Goal: Information Seeking & Learning: Learn about a topic

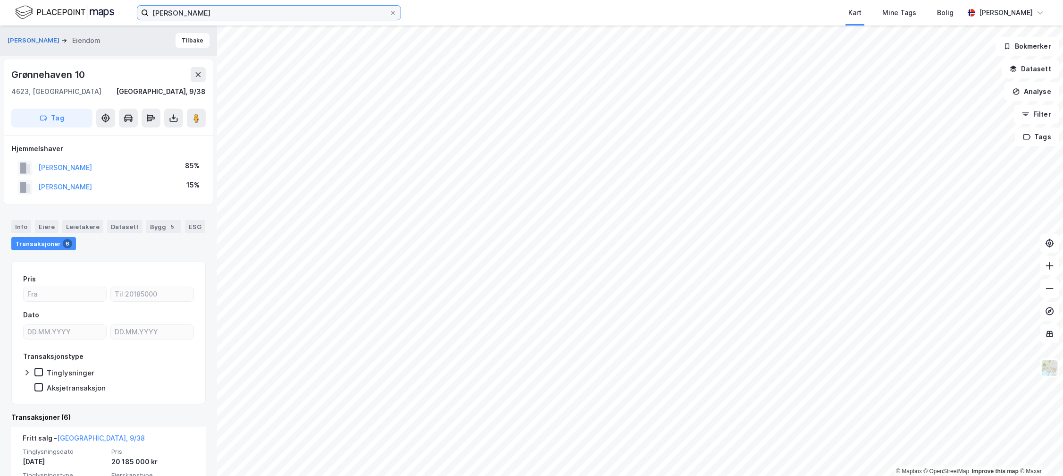
click at [172, 18] on input "[PERSON_NAME]" at bounding box center [269, 13] width 241 height 14
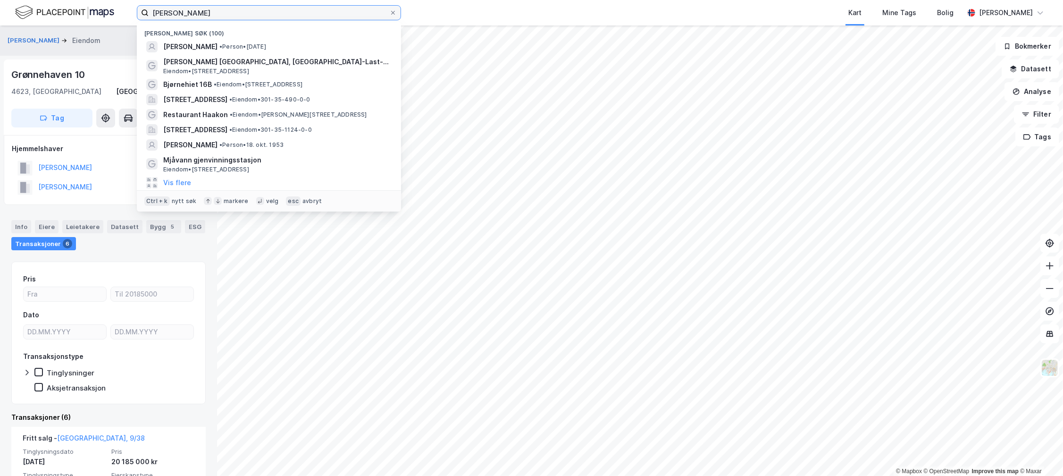
click at [172, 18] on input "[PERSON_NAME]" at bounding box center [269, 13] width 241 height 14
paste input "[STREET_ADDRESS]"
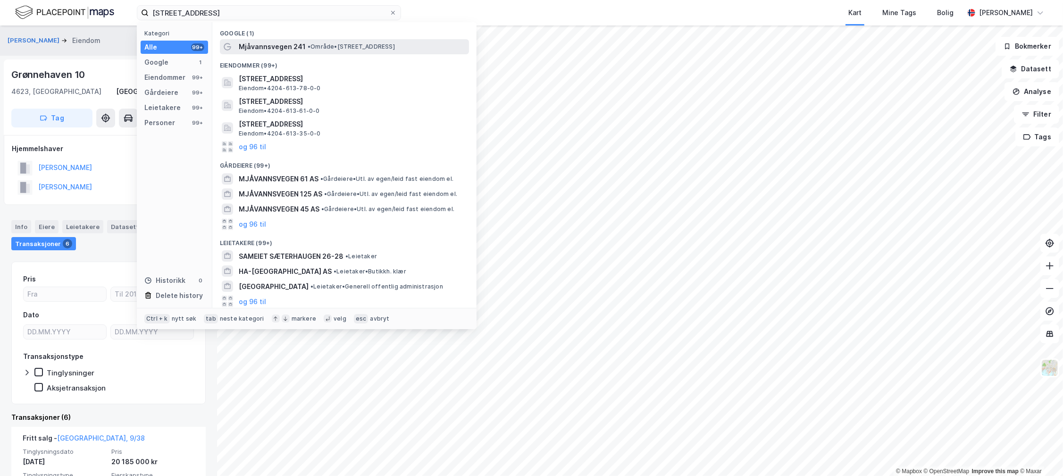
click at [286, 48] on span "Mjåvannsvegen 241" at bounding box center [272, 46] width 67 height 11
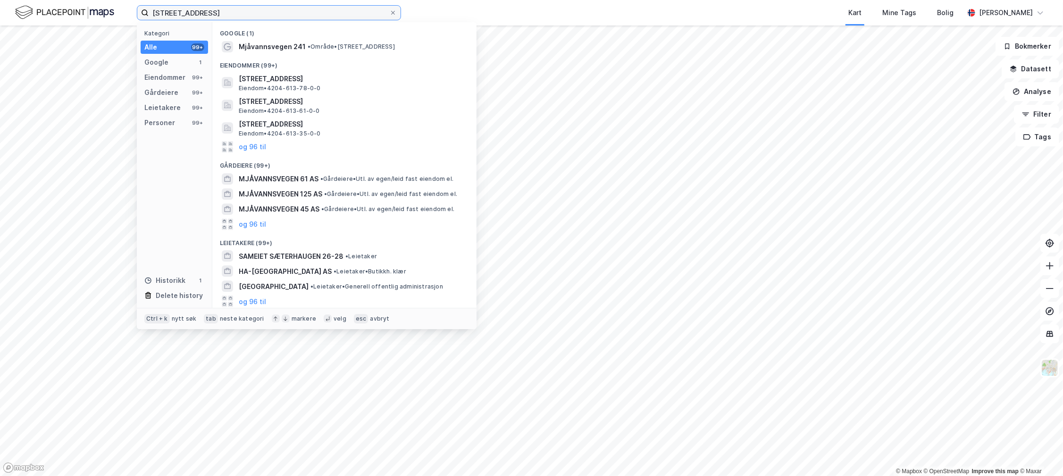
click at [328, 9] on input "[STREET_ADDRESS]" at bounding box center [269, 13] width 241 height 14
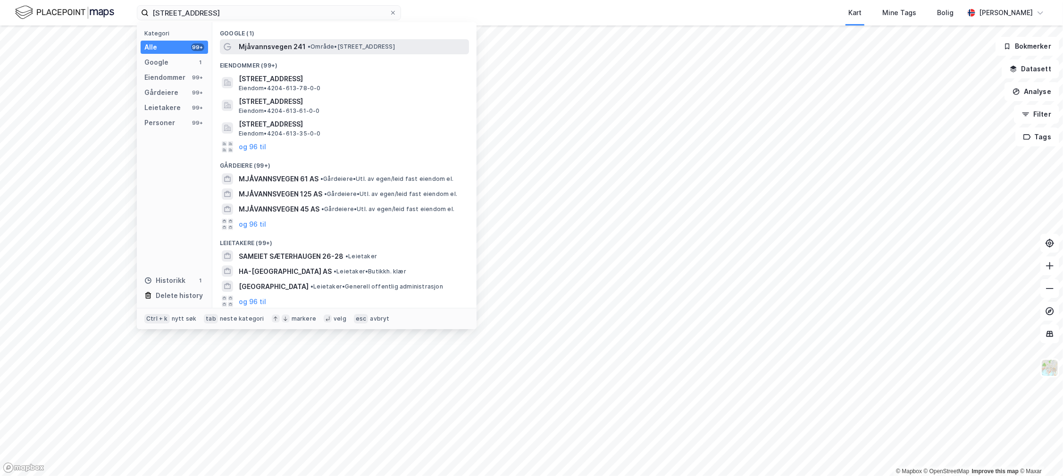
click at [312, 43] on span "• Område • [STREET_ADDRESS]" at bounding box center [351, 47] width 87 height 8
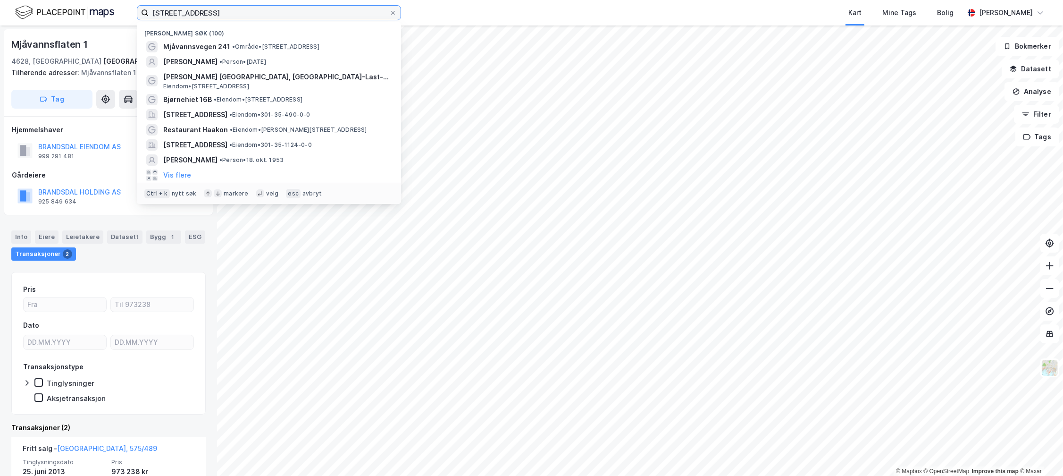
drag, startPoint x: 317, startPoint y: 15, endPoint x: 219, endPoint y: 13, distance: 98.2
click at [219, 13] on input "[STREET_ADDRESS]" at bounding box center [269, 13] width 241 height 14
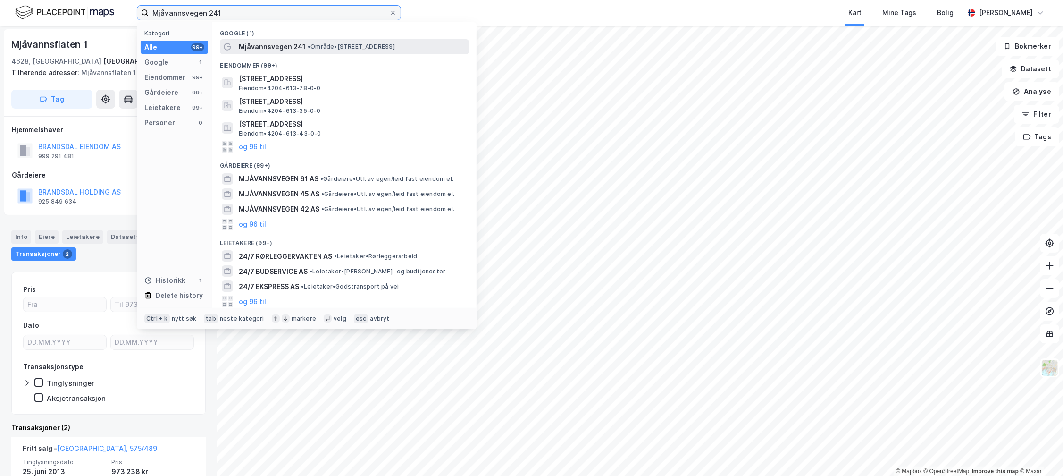
type input "Mjåvannsvegen 241"
click at [232, 46] on div at bounding box center [227, 46] width 11 height 11
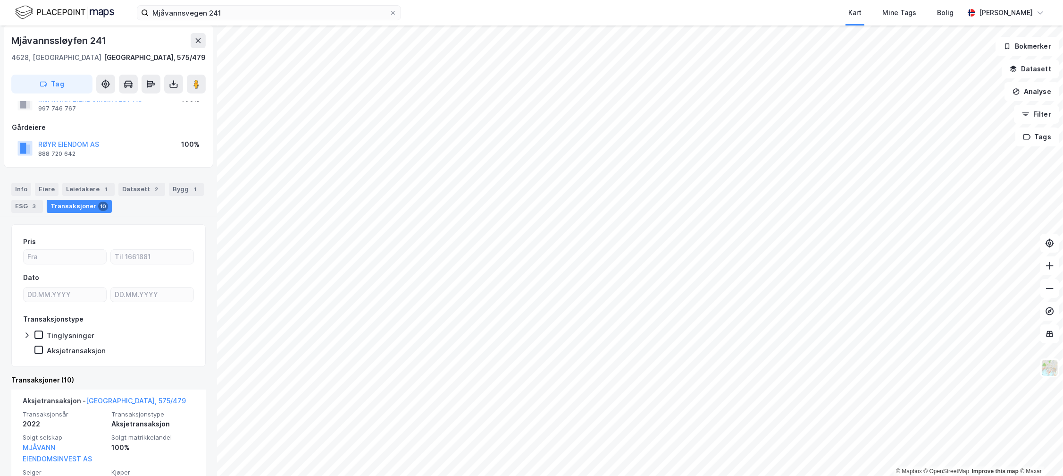
scroll to position [52, 0]
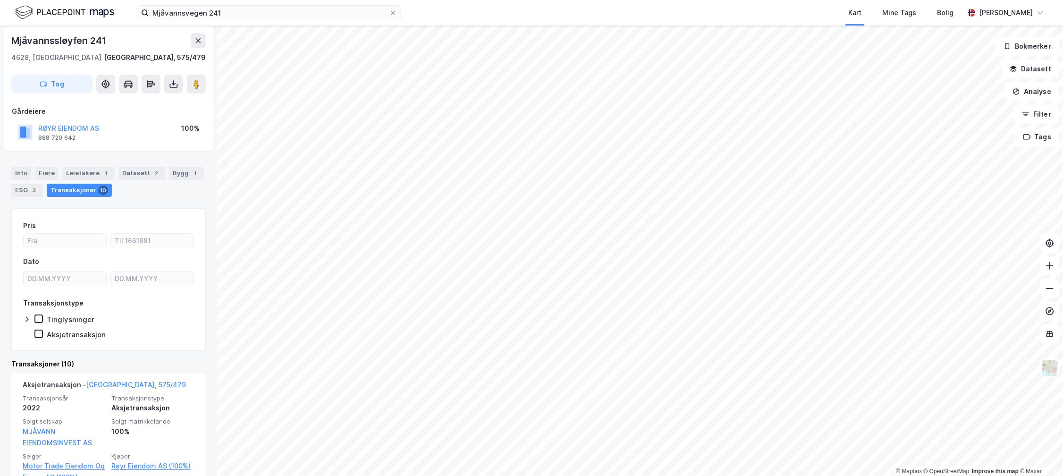
click at [90, 163] on div "Info [PERSON_NAME] 1 Datasett 2 Bygg 1 ESG 3 Transaksjoner 10" at bounding box center [108, 177] width 217 height 45
click at [90, 169] on div "Leietakere 1" at bounding box center [88, 173] width 52 height 13
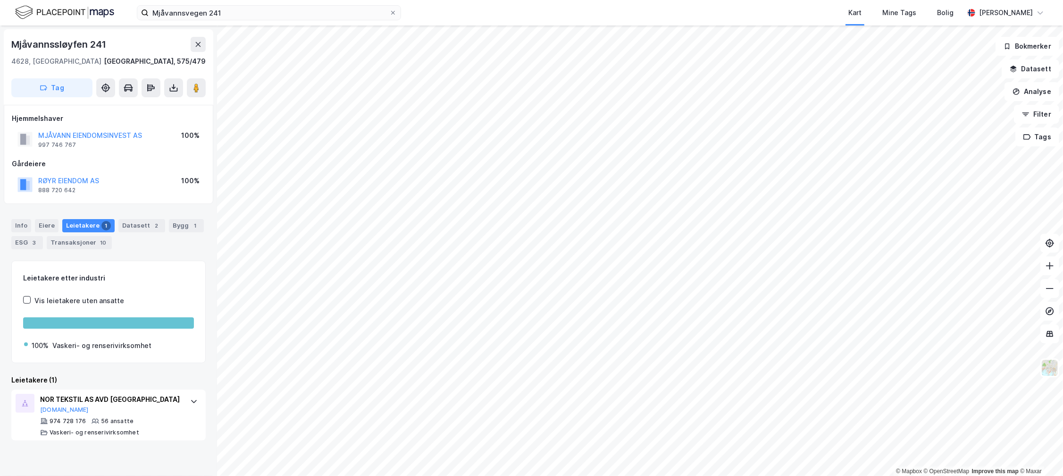
click at [88, 251] on div "Info [PERSON_NAME] 1 Datasett 2 Bygg 1 ESG 3 Transaksjoner 10" at bounding box center [108, 230] width 217 height 45
click at [90, 244] on div "Transaksjoner 10" at bounding box center [79, 242] width 65 height 13
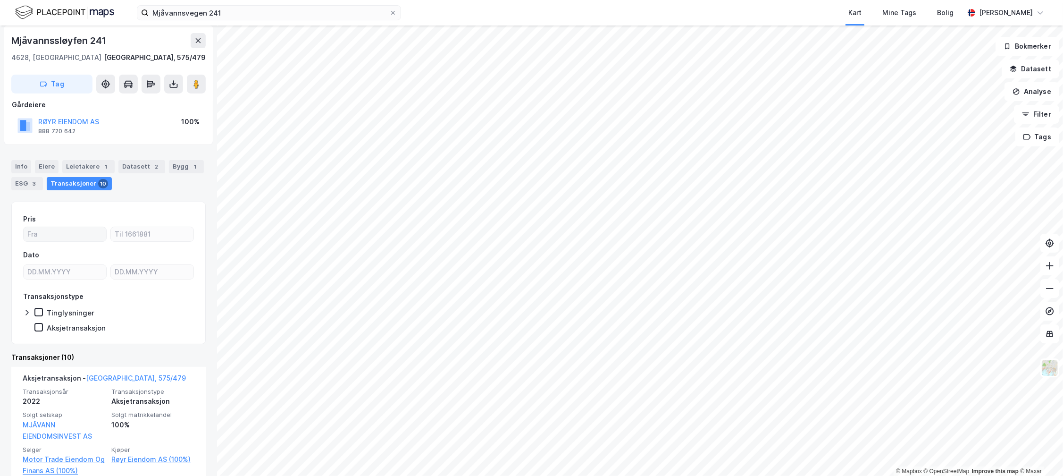
scroll to position [105, 0]
